Goal: Connect with others: Connect with other users

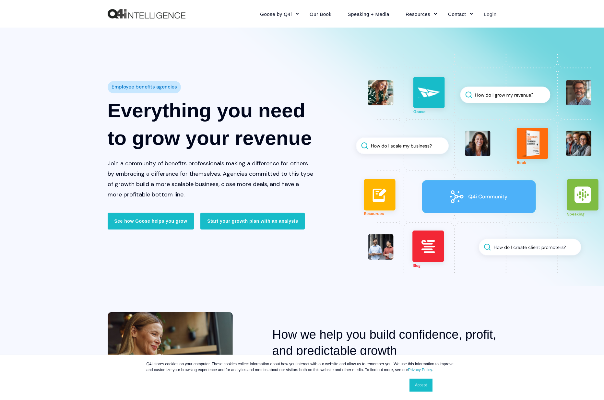
click at [489, 14] on link "Login" at bounding box center [486, 14] width 21 height 28
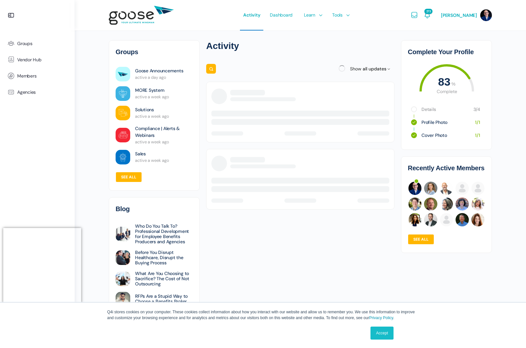
click at [22, 43] on e-page-transition at bounding box center [263, 174] width 526 height 348
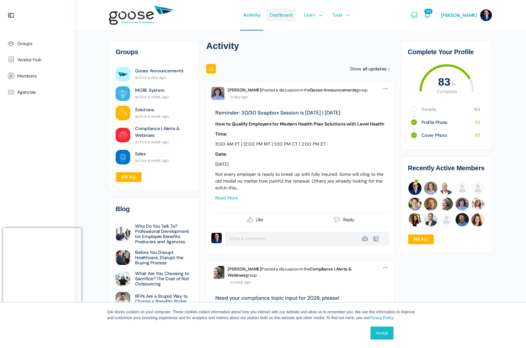
click at [281, 16] on span "Dashboard" at bounding box center [281, 15] width 23 height 30
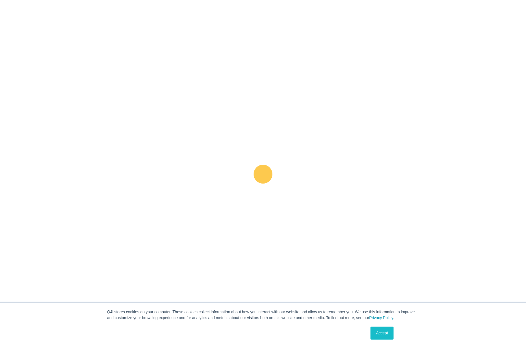
click at [381, 335] on link "Accept" at bounding box center [381, 333] width 23 height 13
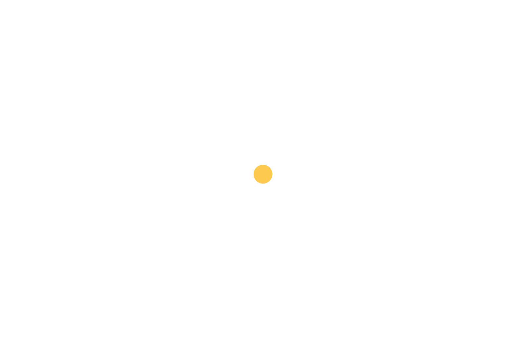
click at [381, 333] on e-page-transition at bounding box center [263, 174] width 526 height 348
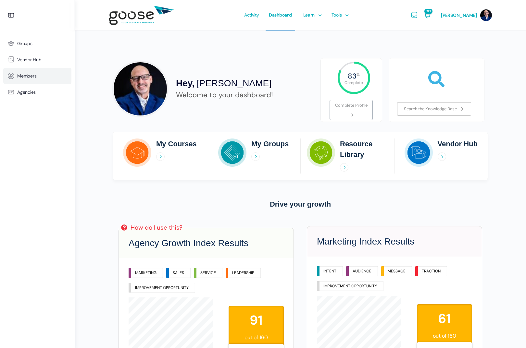
click at [28, 71] on link "Members" at bounding box center [37, 76] width 68 height 16
